Goal: Register for event/course

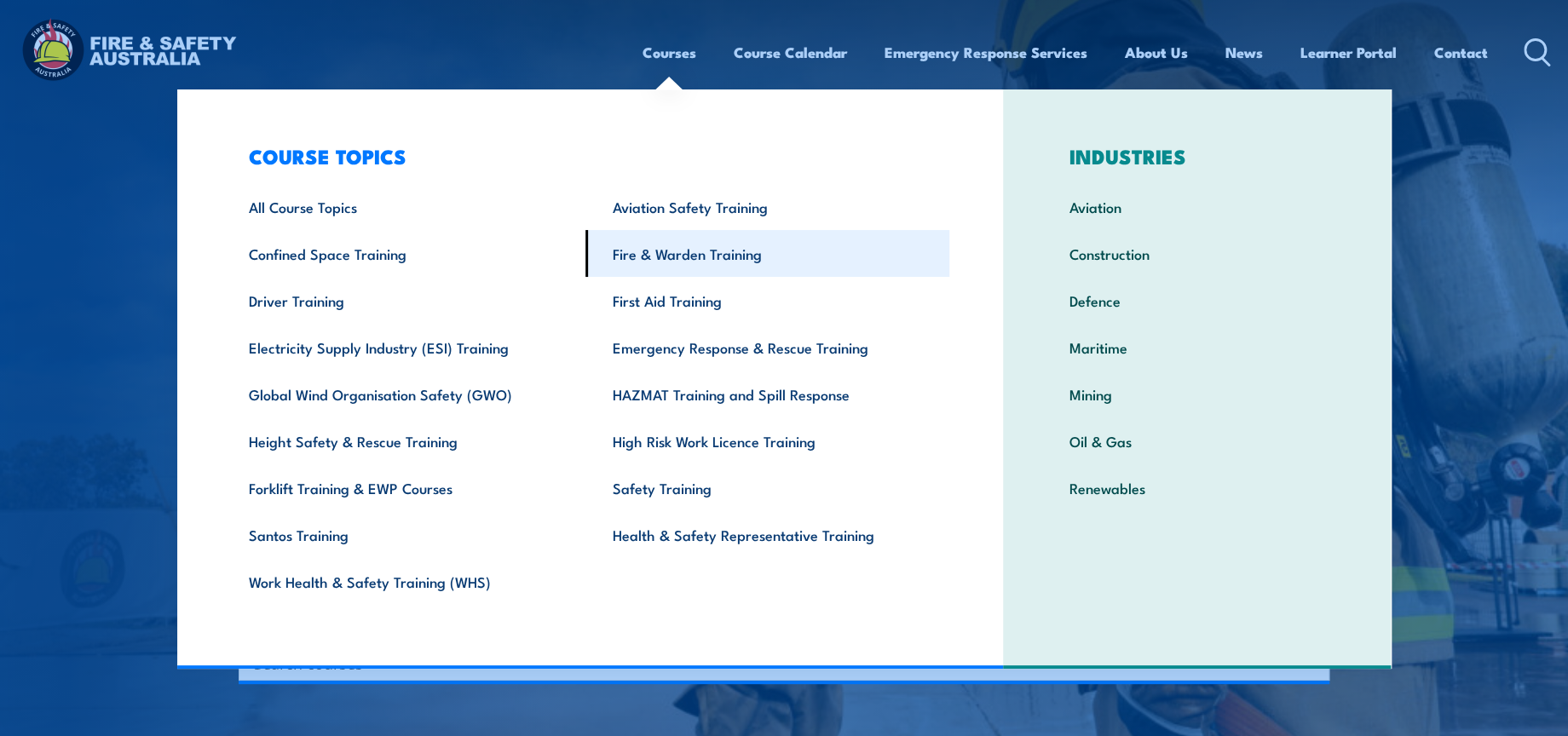
click at [691, 236] on link "Fire & Warden Training" at bounding box center [767, 254] width 364 height 47
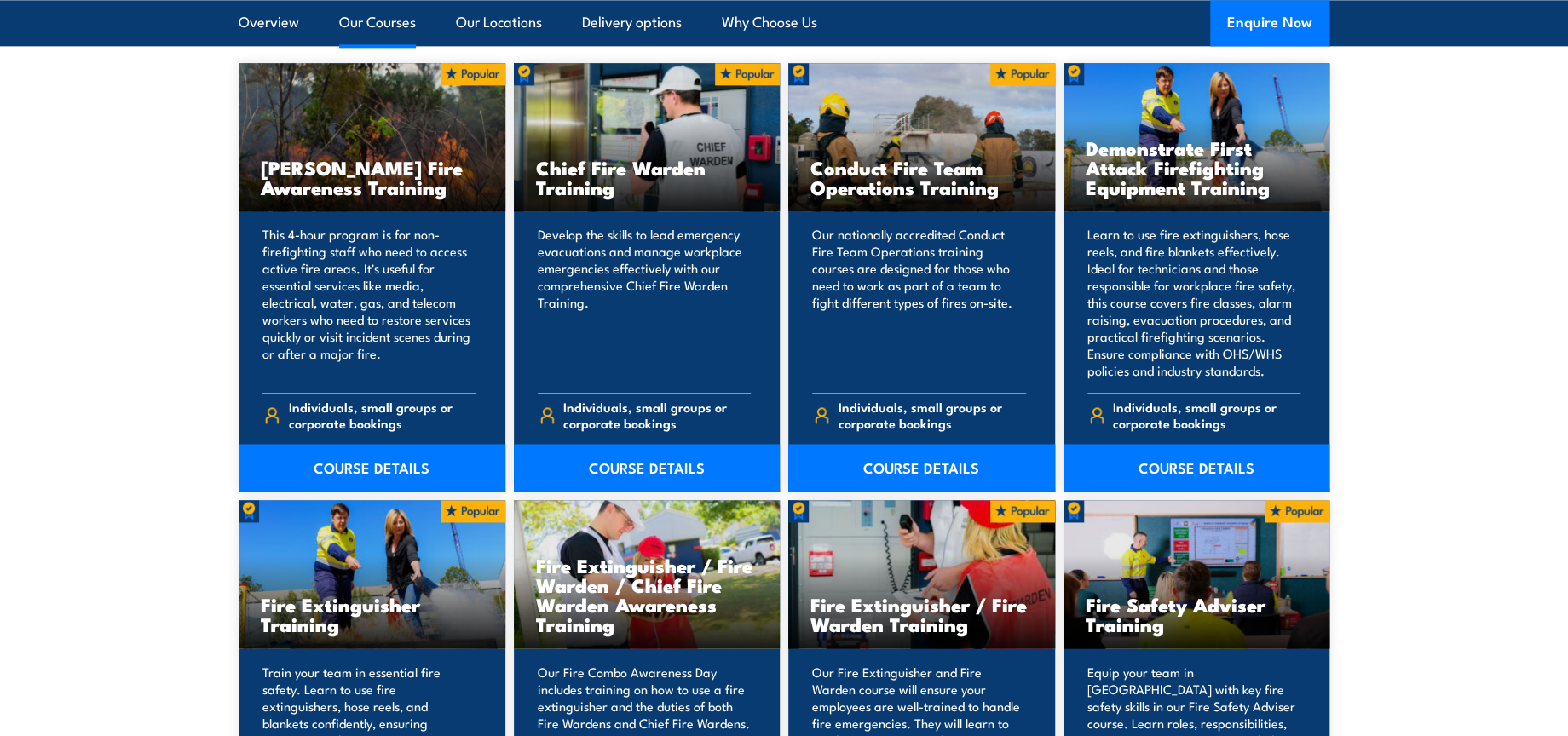
scroll to position [1420, 0]
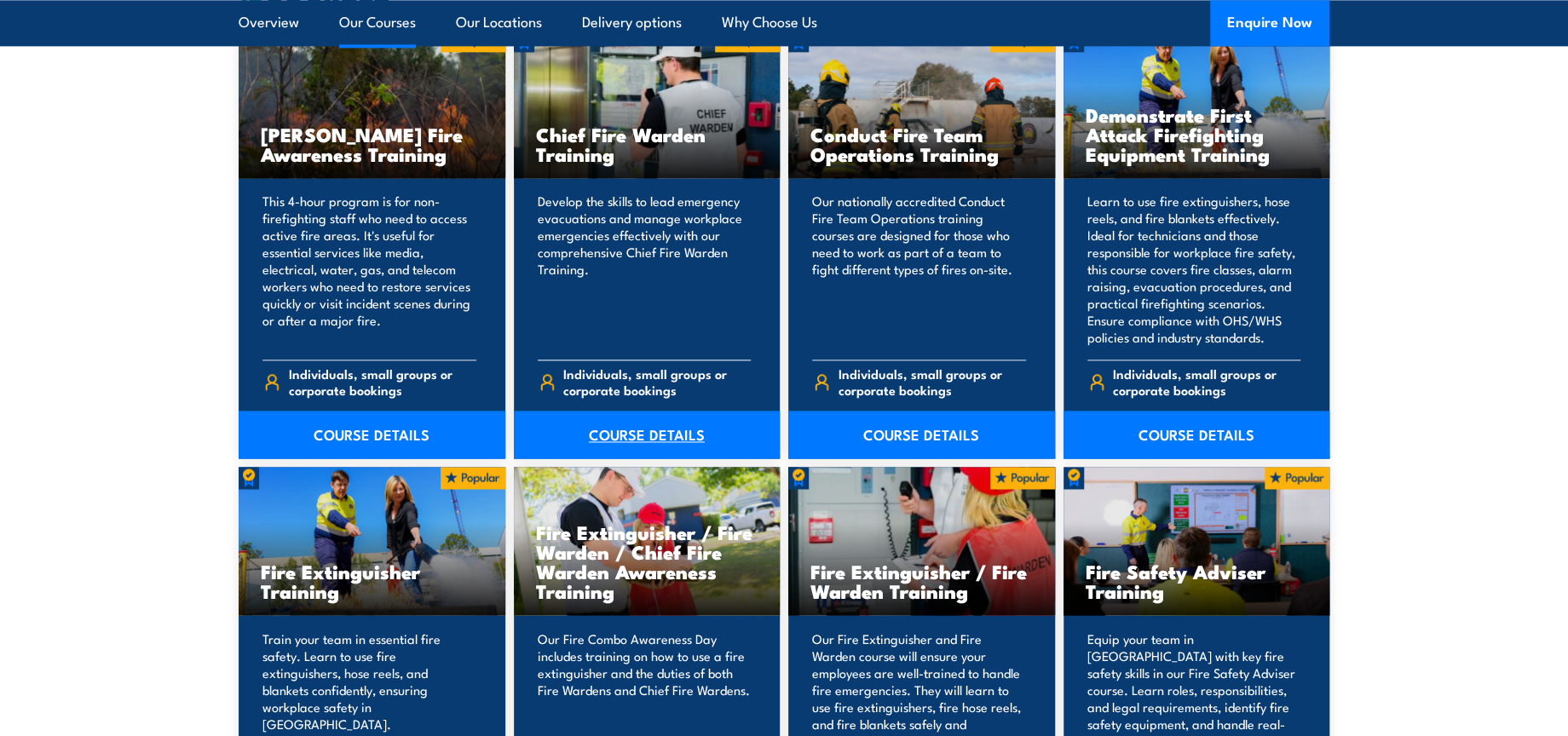
click at [647, 432] on link "COURSE DETAILS" at bounding box center [647, 435] width 266 height 48
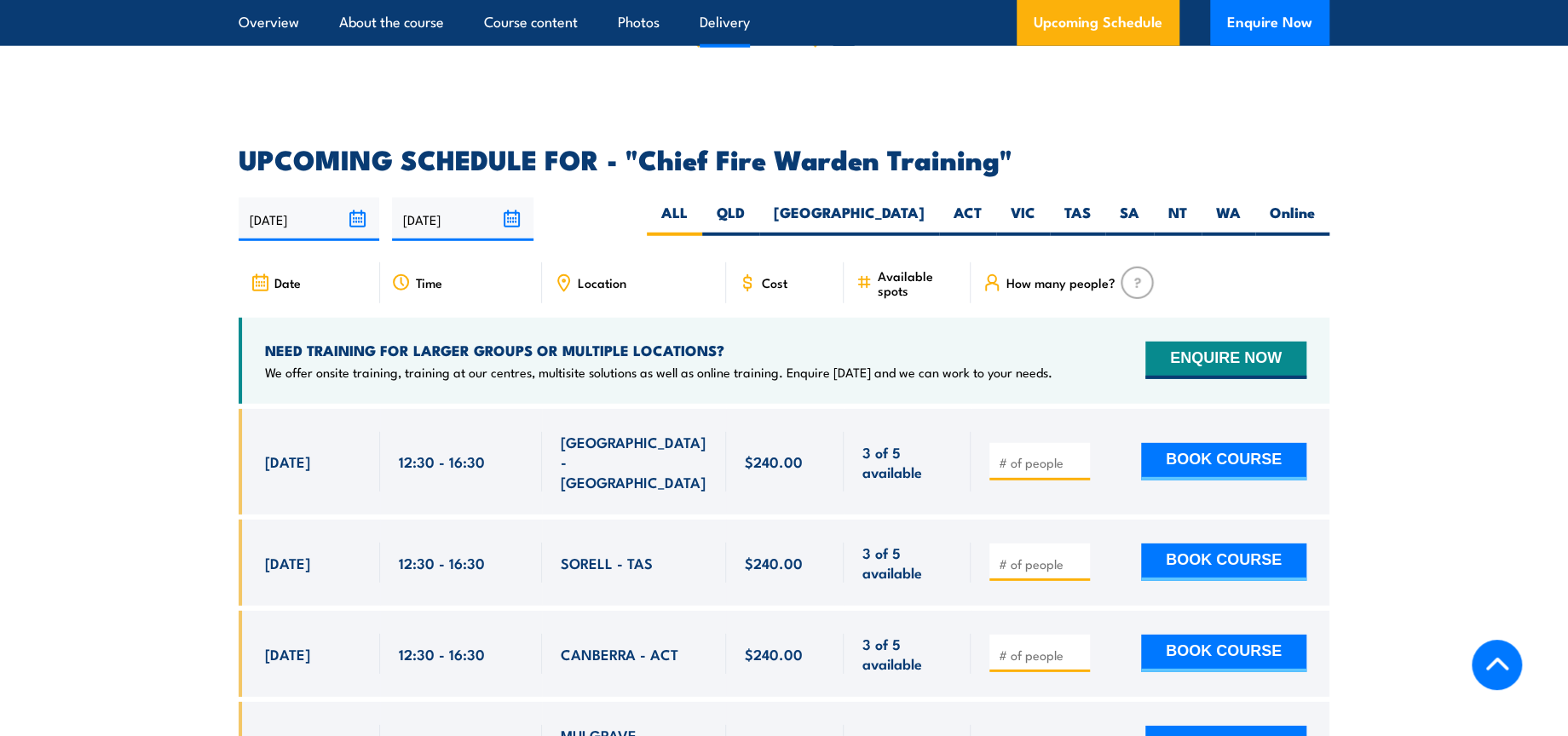
scroll to position [2745, 0]
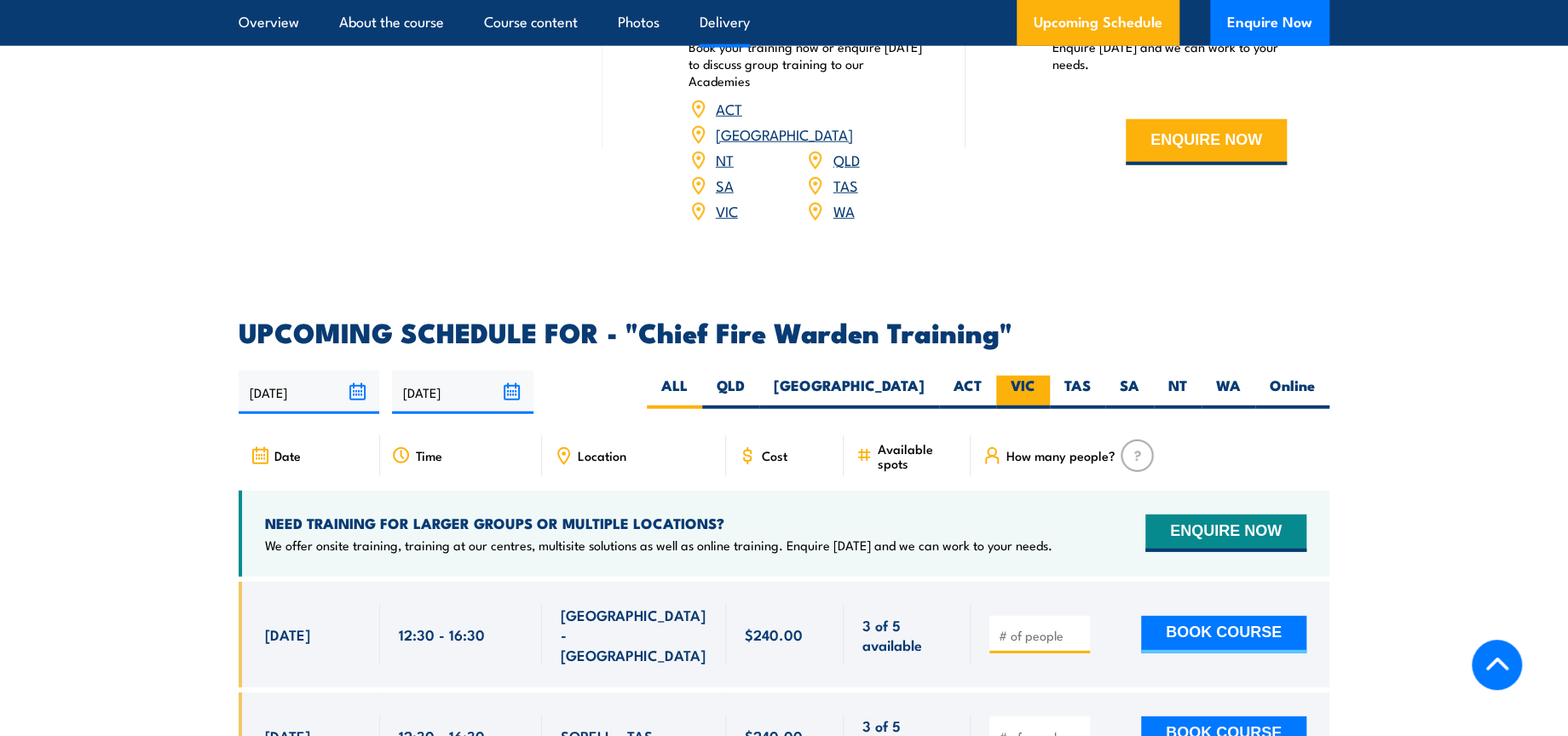
click at [1022, 376] on label "VIC" at bounding box center [1023, 392] width 53 height 34
click at [1035, 376] on input "VIC" at bounding box center [1040, 381] width 11 height 11
radio input "true"
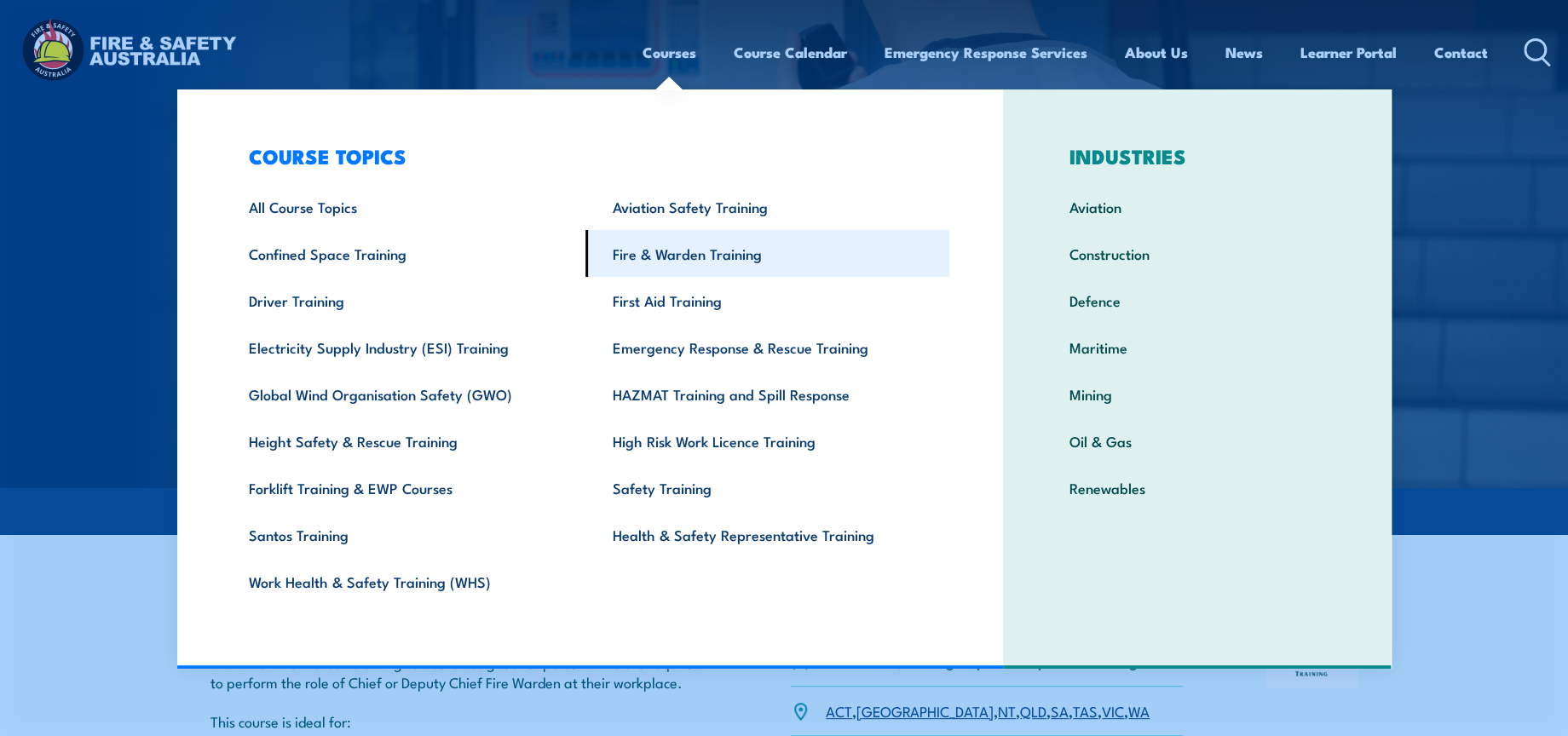
click at [716, 248] on link "Fire & Warden Training" at bounding box center [767, 254] width 364 height 47
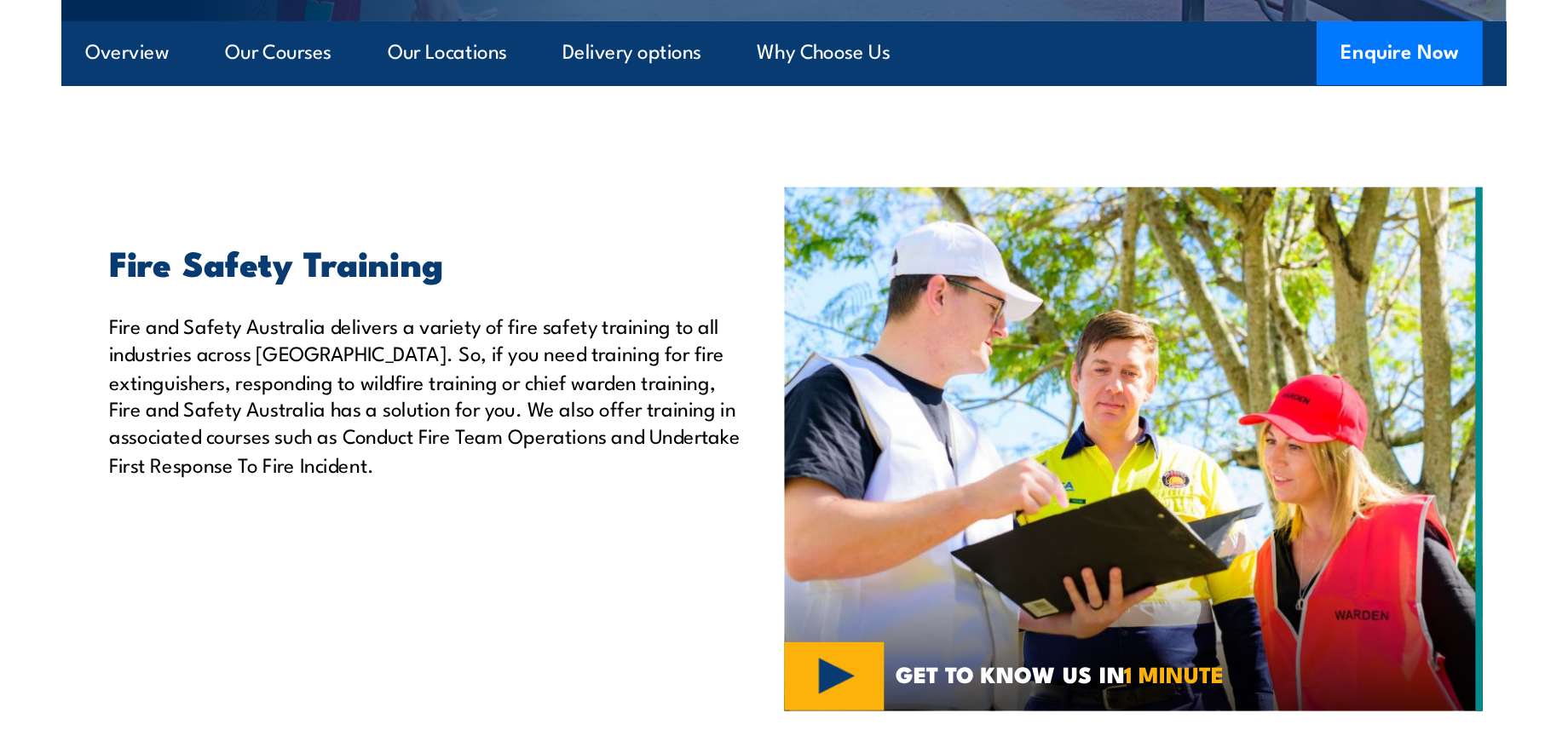
scroll to position [468, 0]
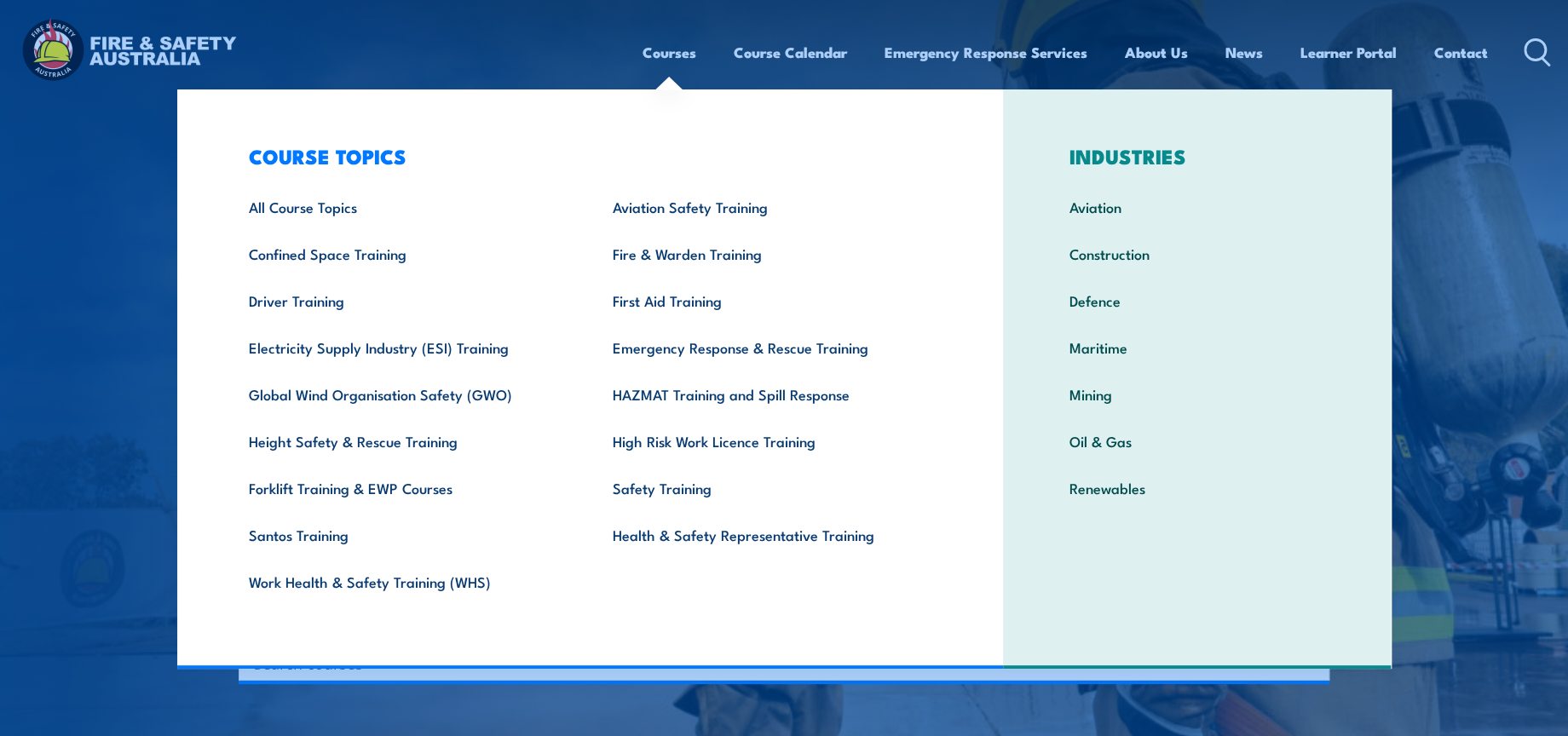
click at [683, 48] on link "Courses" at bounding box center [669, 52] width 53 height 46
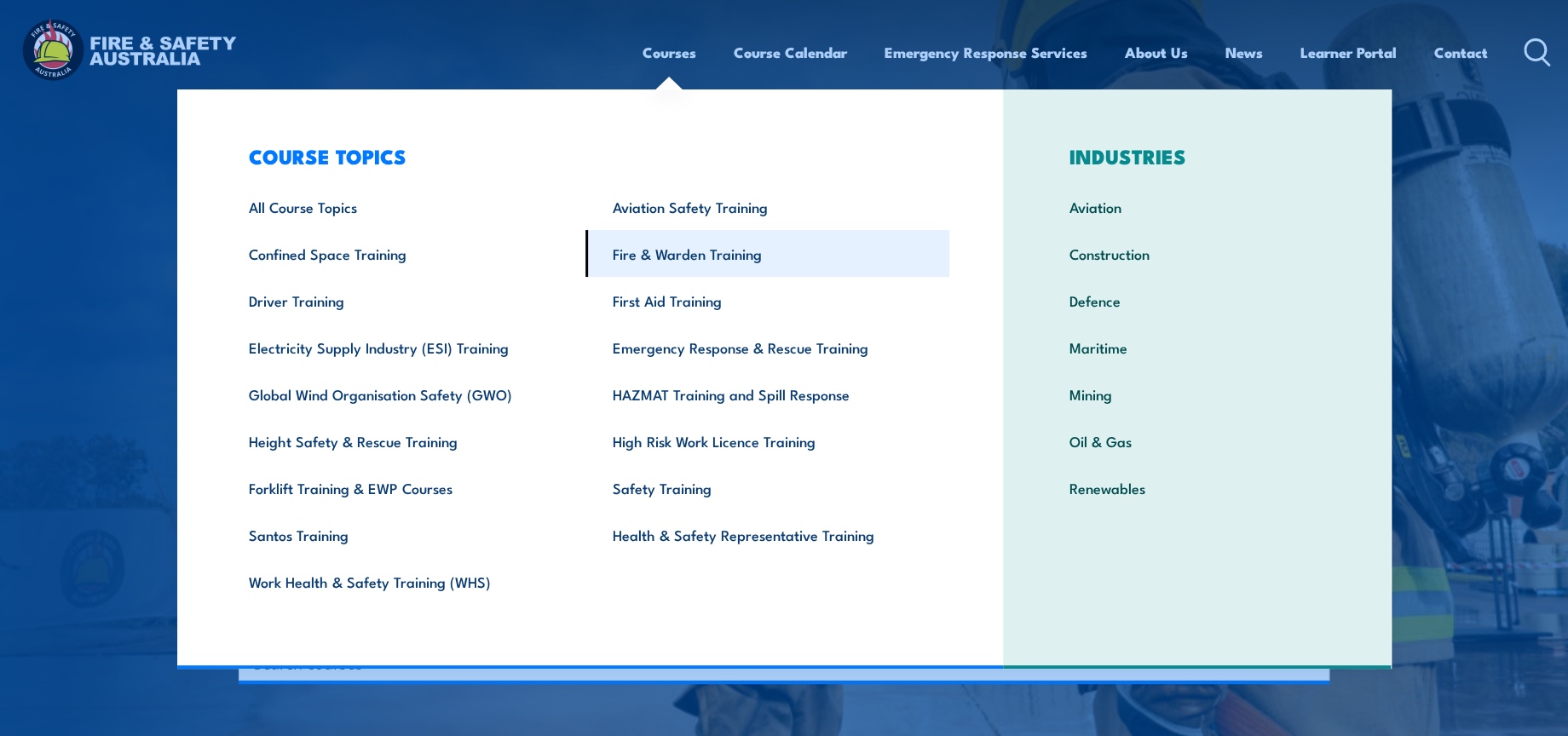
click at [714, 270] on link "Fire & Warden Training" at bounding box center [767, 254] width 364 height 47
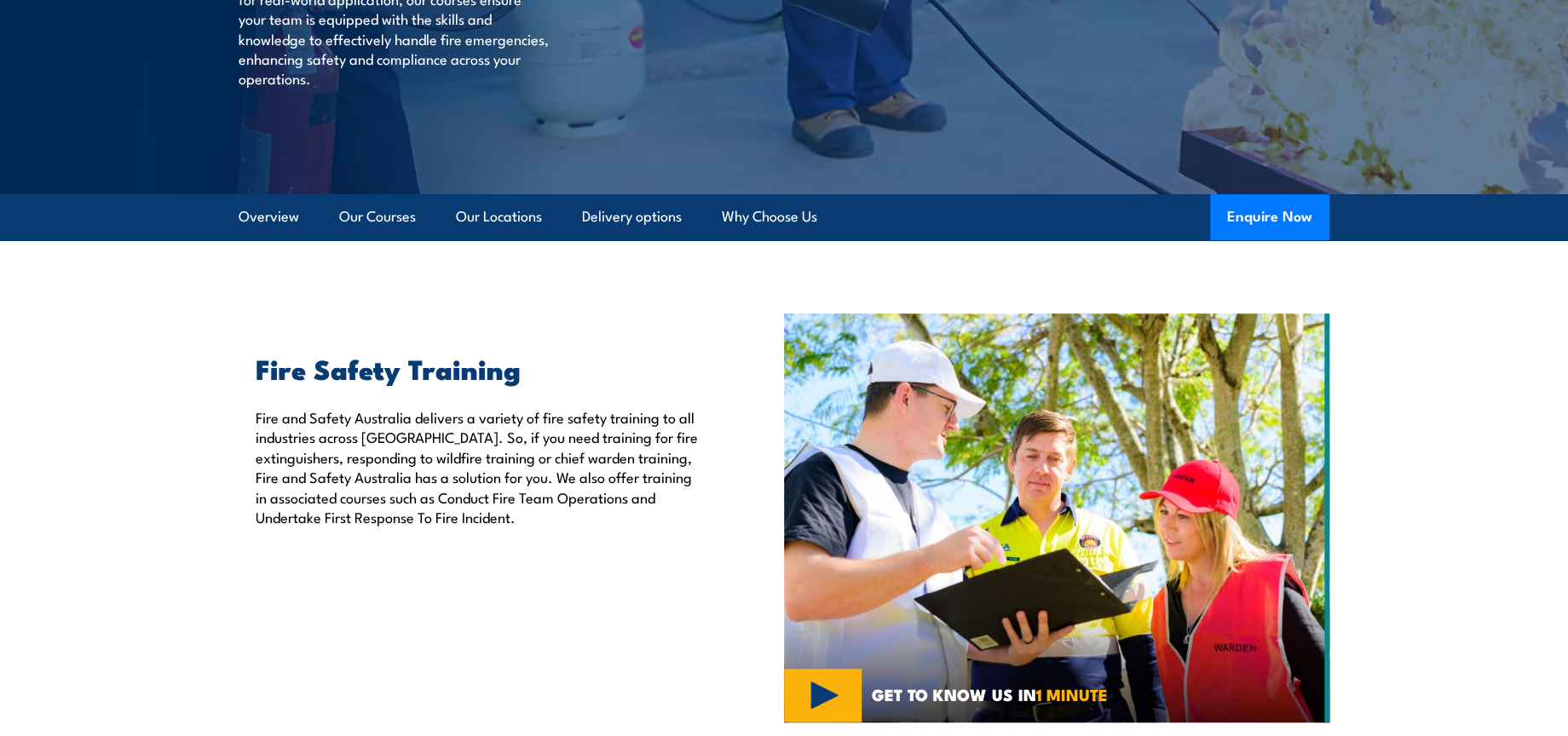
scroll to position [378, 0]
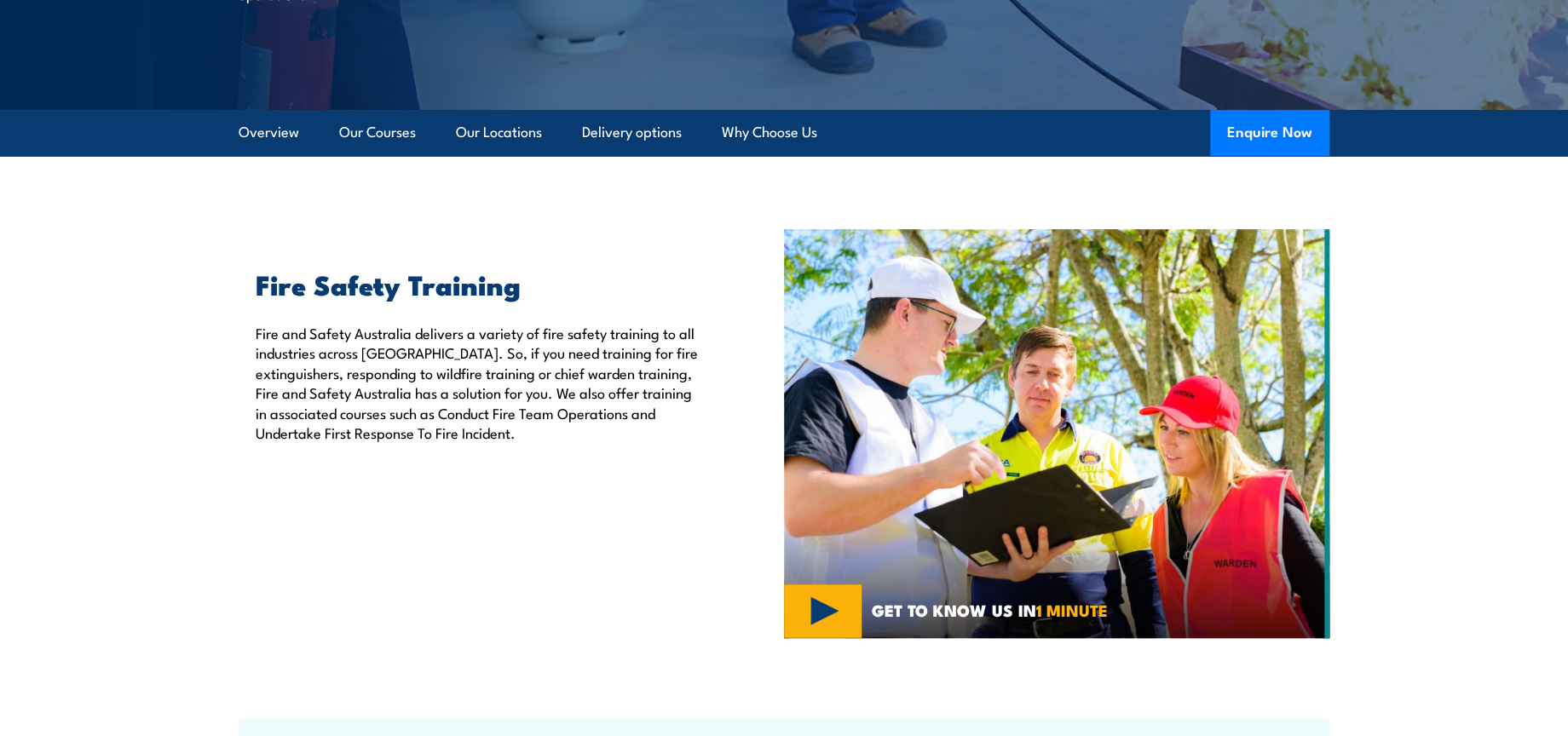
drag, startPoint x: 635, startPoint y: 385, endPoint x: 52, endPoint y: 555, distance: 607.3
click at [52, 555] on section "Fire Safety Training Fire and Safety Australia delivers a variety of fire safet…" at bounding box center [784, 434] width 1568 height 409
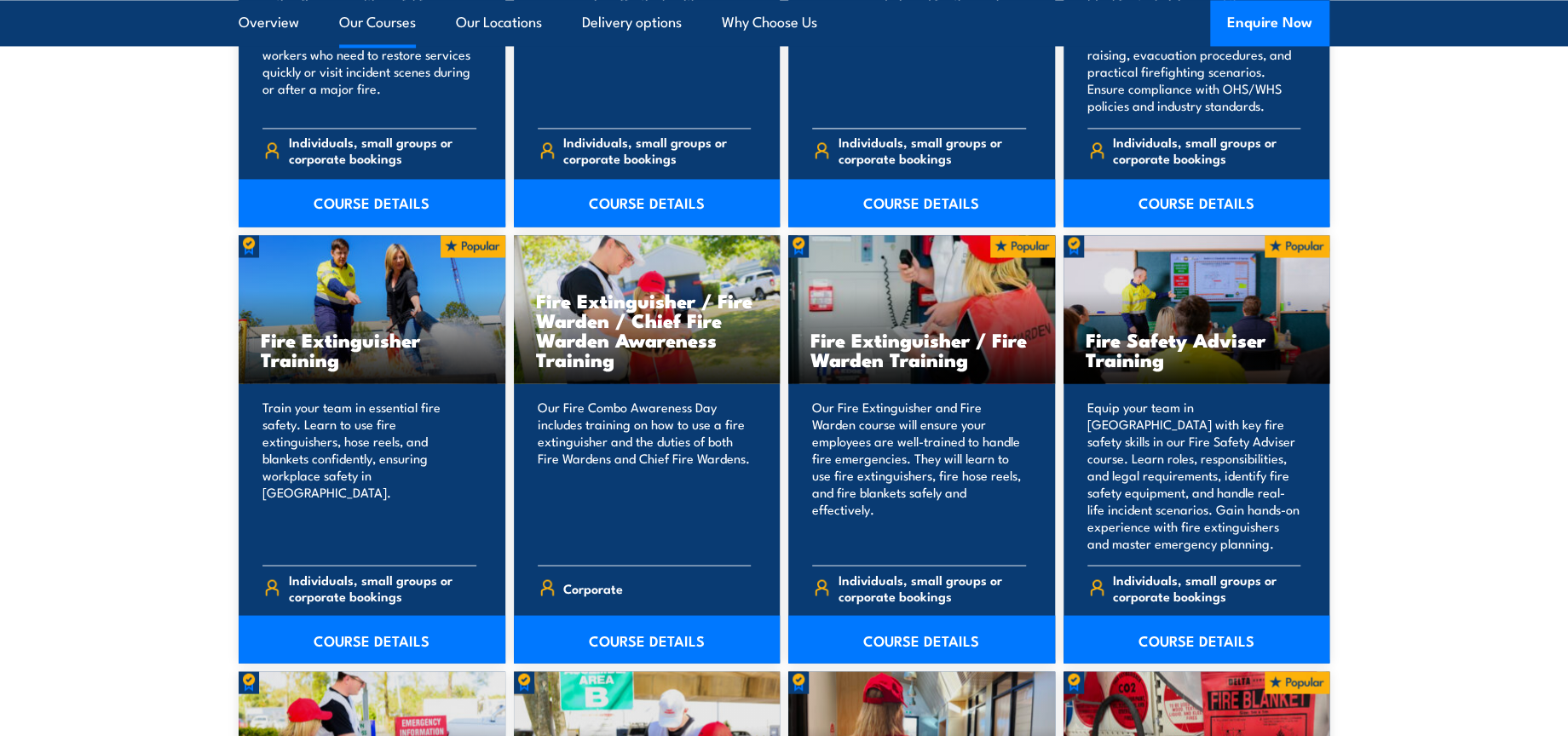
scroll to position [1704, 0]
